Goal: Task Accomplishment & Management: Use online tool/utility

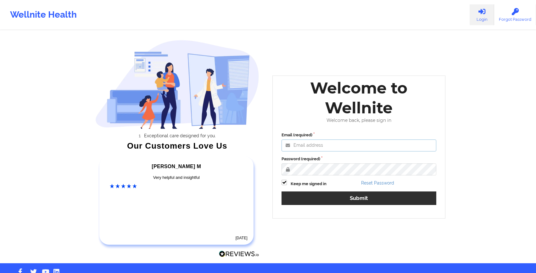
type input "[EMAIL_ADDRESS][DOMAIN_NAME]"
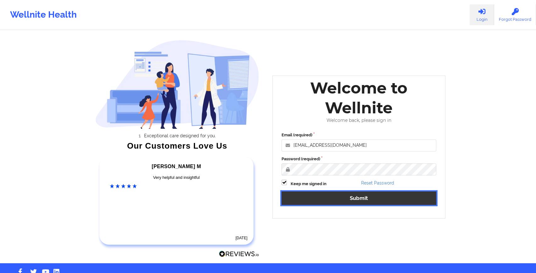
click at [379, 201] on button "Submit" at bounding box center [359, 198] width 155 height 14
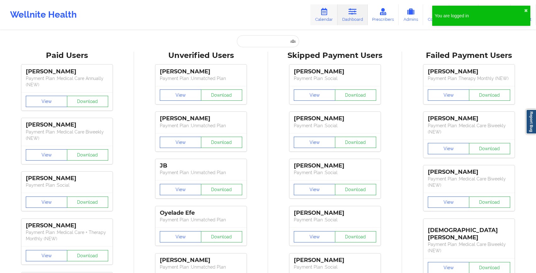
click at [316, 21] on link "Calendar" at bounding box center [324, 14] width 27 height 21
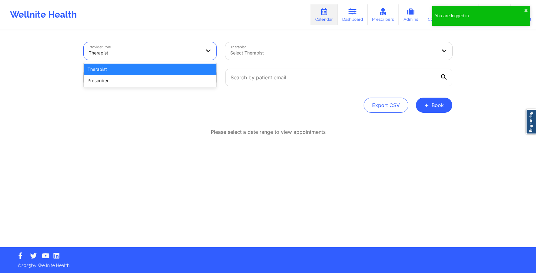
click at [160, 53] on div at bounding box center [145, 53] width 112 height 8
click at [158, 69] on div "Therapist" at bounding box center [150, 69] width 133 height 11
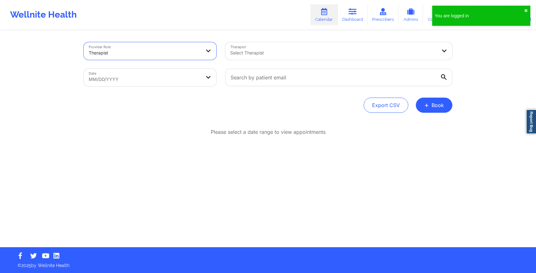
click at [256, 52] on div at bounding box center [333, 53] width 206 height 8
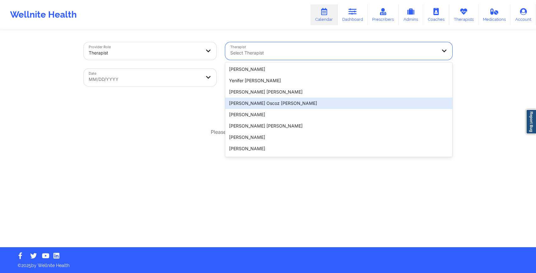
click at [143, 177] on div "Provider Role Therapist Therapist [PERSON_NAME] Oscoz [PERSON_NAME] , 4 of 20. …" at bounding box center [268, 139] width 378 height 216
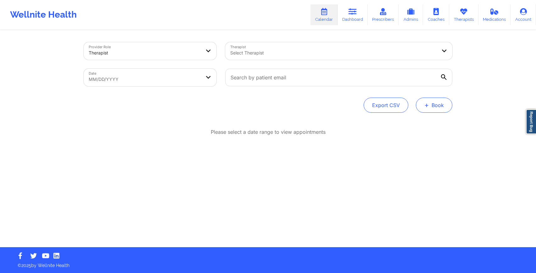
click at [437, 110] on button "+ Book" at bounding box center [434, 105] width 37 height 15
click at [421, 126] on button "Therapy Session" at bounding box center [424, 125] width 48 height 10
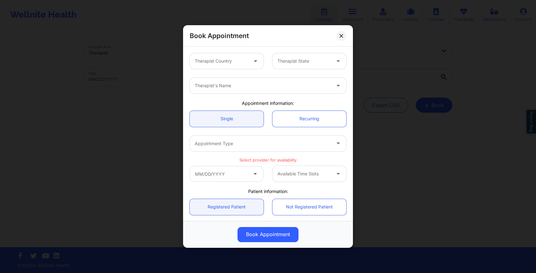
click at [232, 62] on div at bounding box center [221, 61] width 53 height 8
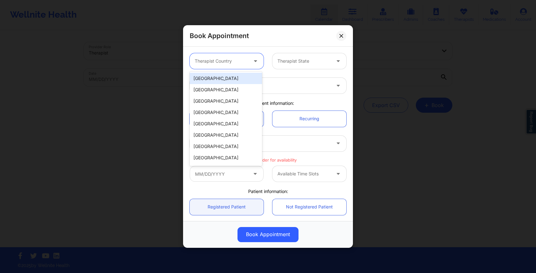
click at [228, 76] on div "[GEOGRAPHIC_DATA]" at bounding box center [226, 78] width 72 height 11
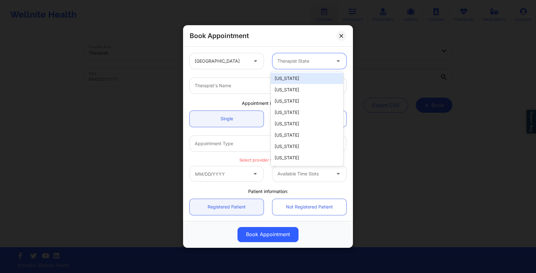
click at [298, 65] on div at bounding box center [304, 61] width 53 height 8
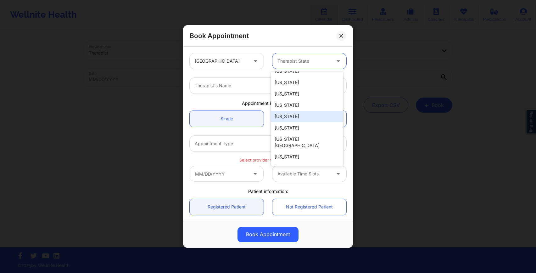
scroll to position [33, 0]
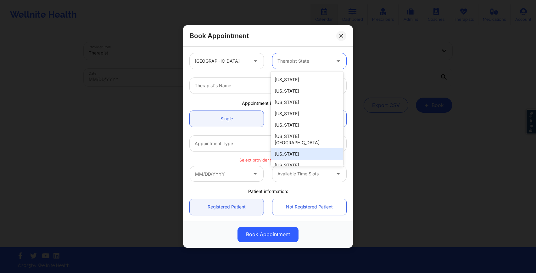
click at [296, 148] on div "[US_STATE]" at bounding box center [307, 153] width 72 height 11
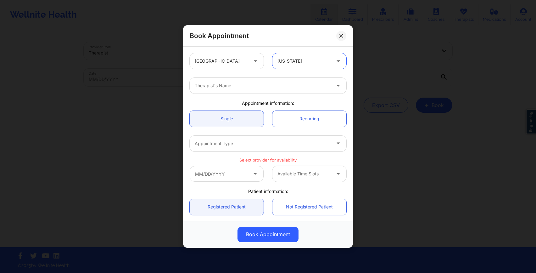
click at [254, 89] on div at bounding box center [263, 86] width 136 height 8
type input "[PERSON_NAME]"
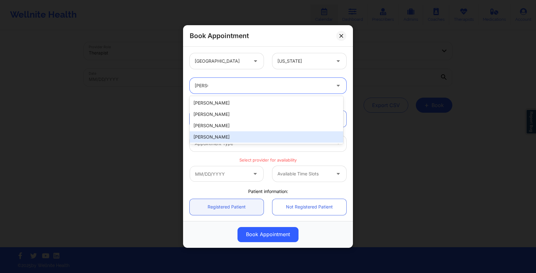
click at [229, 134] on div "[PERSON_NAME]" at bounding box center [267, 136] width 154 height 11
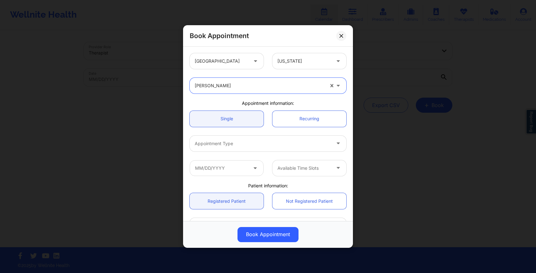
scroll to position [11, 0]
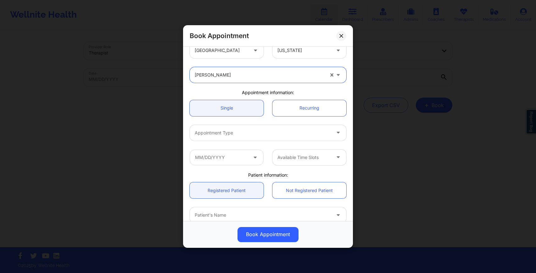
click at [254, 135] on div at bounding box center [263, 133] width 136 height 8
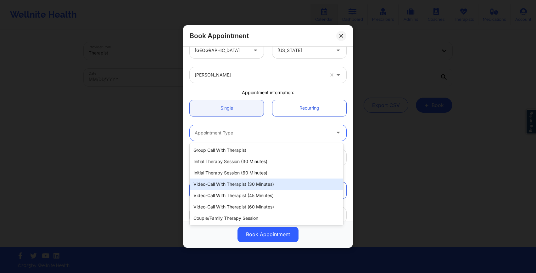
click at [237, 182] on div "Video-Call with Therapist (30 minutes)" at bounding box center [267, 183] width 154 height 11
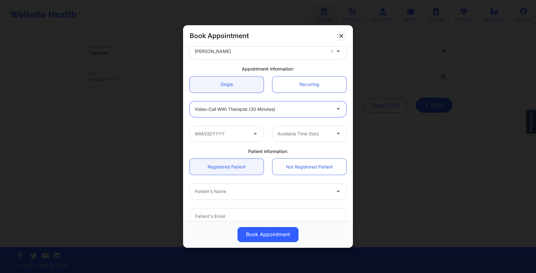
scroll to position [37, 0]
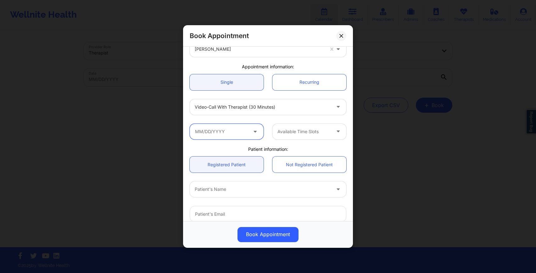
click at [234, 132] on input "text" at bounding box center [227, 132] width 74 height 16
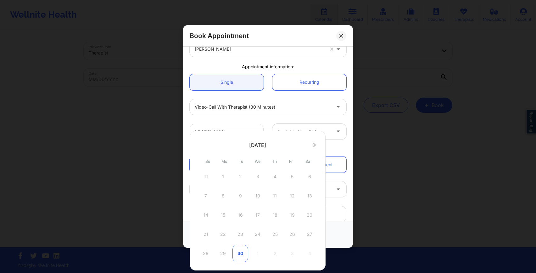
click at [237, 256] on div "30" at bounding box center [241, 253] width 16 height 18
type input "[DATE]"
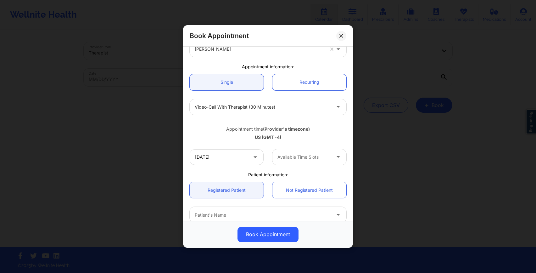
click at [289, 158] on div at bounding box center [304, 157] width 53 height 8
click at [296, 177] on div "4:30 PM" at bounding box center [307, 174] width 72 height 11
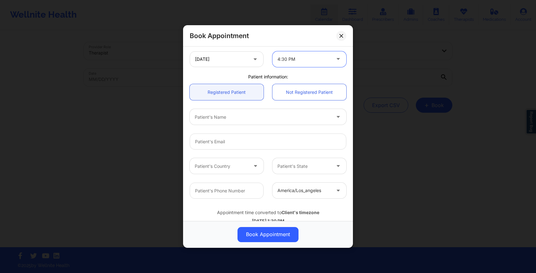
scroll to position [152, 0]
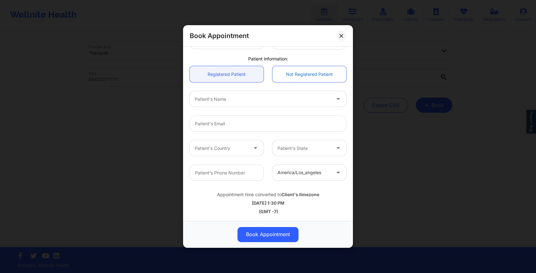
click at [298, 78] on link "Not Registered Patient" at bounding box center [310, 74] width 74 height 16
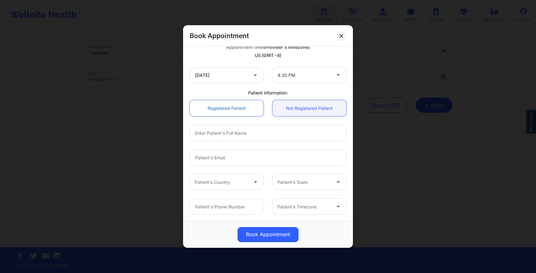
click at [234, 110] on link "Registered Patient" at bounding box center [227, 108] width 74 height 16
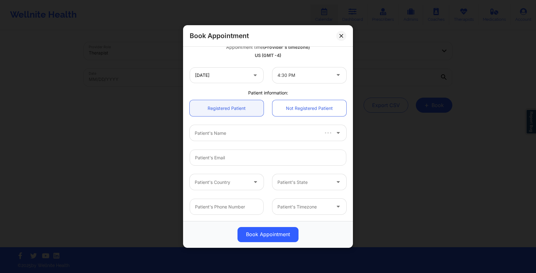
click at [242, 134] on div at bounding box center [256, 133] width 123 height 8
